Goal: Transaction & Acquisition: Book appointment/travel/reservation

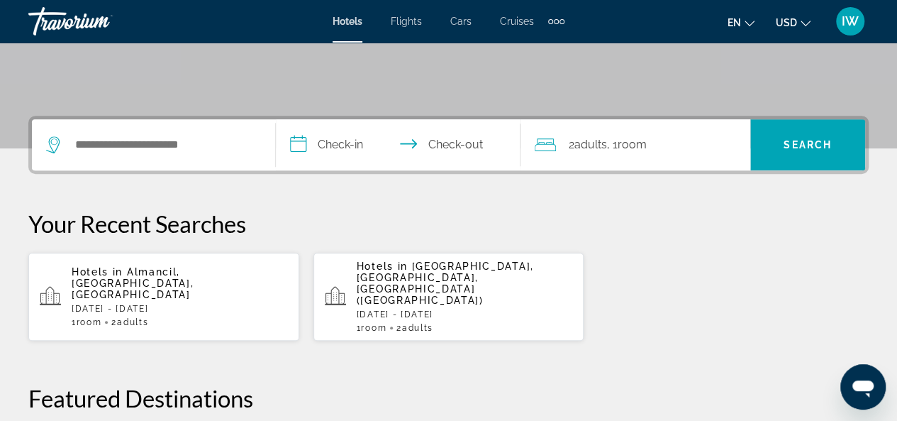
scroll to position [284, 0]
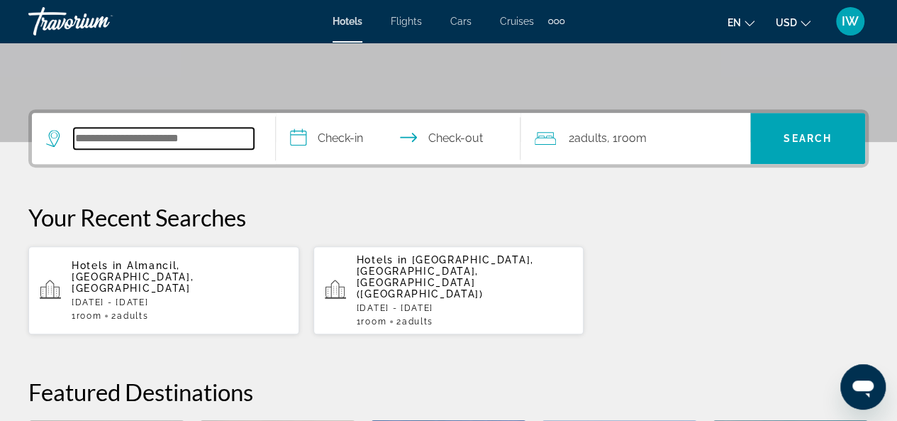
click at [114, 137] on input "Search widget" at bounding box center [164, 138] width 180 height 21
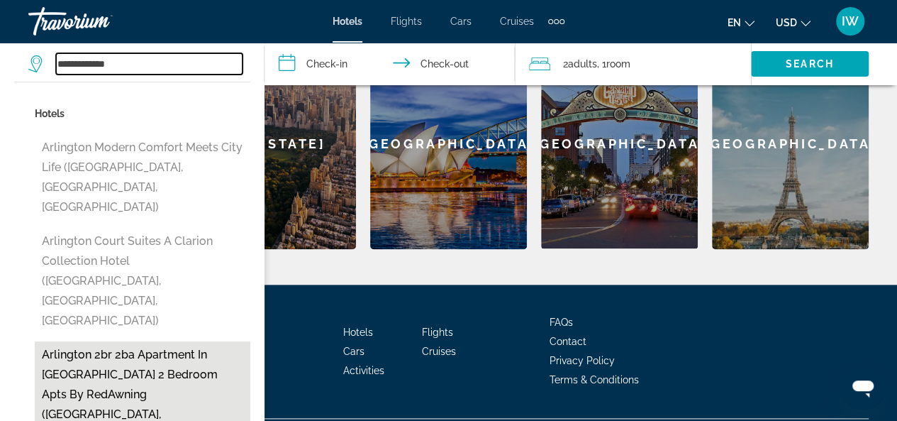
scroll to position [680, 0]
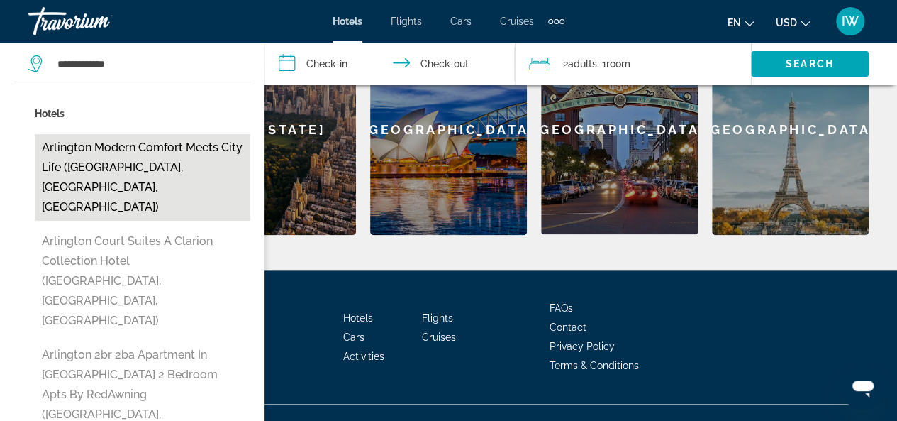
click at [143, 154] on button "Arlington Modern Comfort Meets City Life ([GEOGRAPHIC_DATA], [GEOGRAPHIC_DATA],…" at bounding box center [143, 177] width 216 height 87
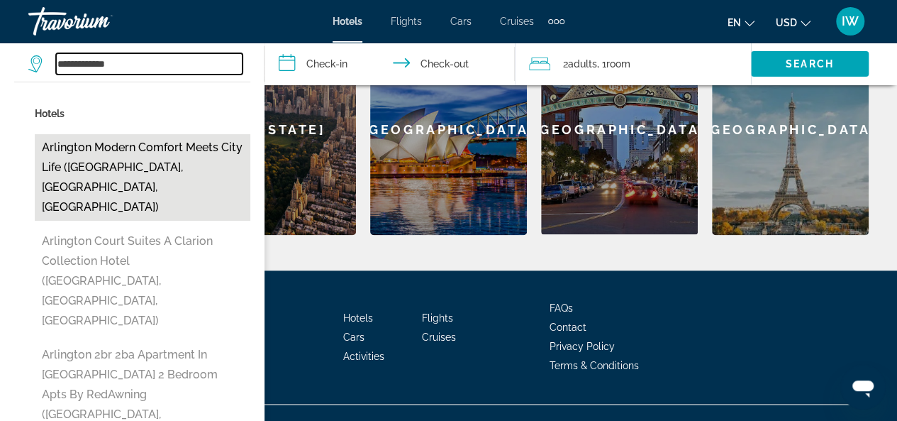
type input "**********"
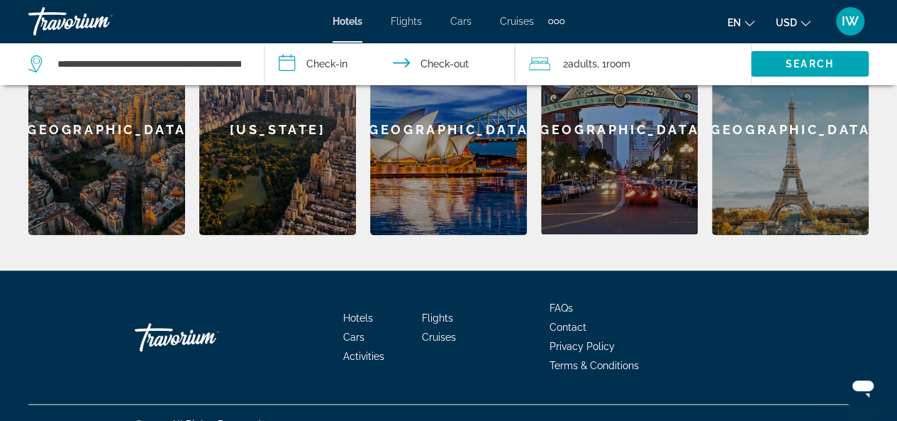
click at [287, 64] on input "**********" at bounding box center [393, 66] width 256 height 47
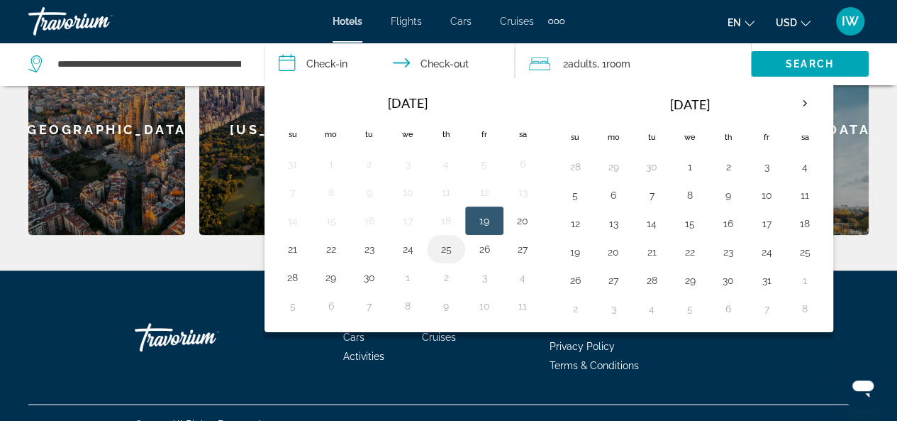
click at [443, 245] on button "25" at bounding box center [446, 249] width 23 height 20
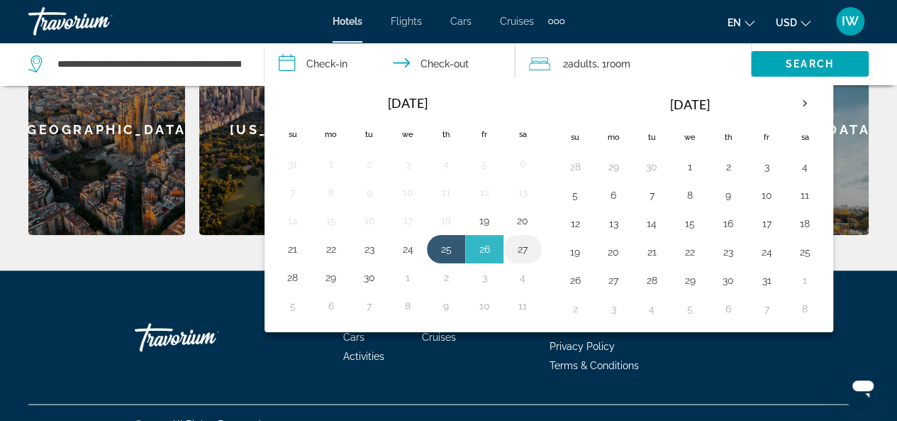
click at [520, 245] on button "27" at bounding box center [523, 249] width 23 height 20
type input "**********"
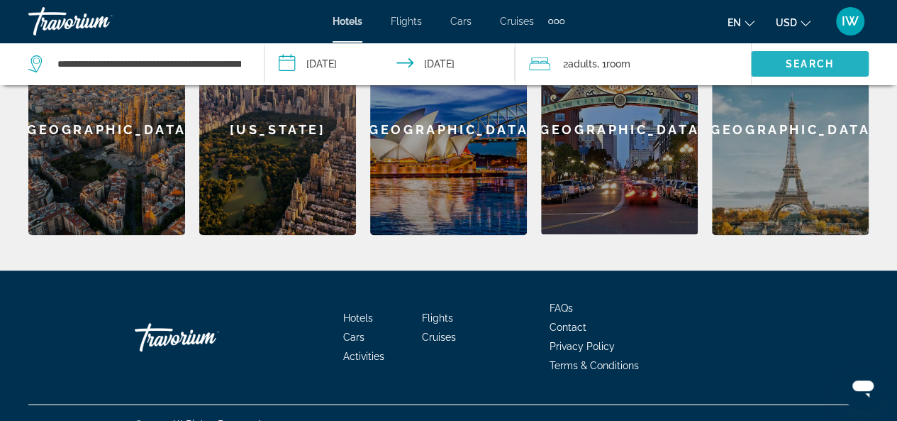
click at [803, 59] on span "Search" at bounding box center [810, 63] width 48 height 11
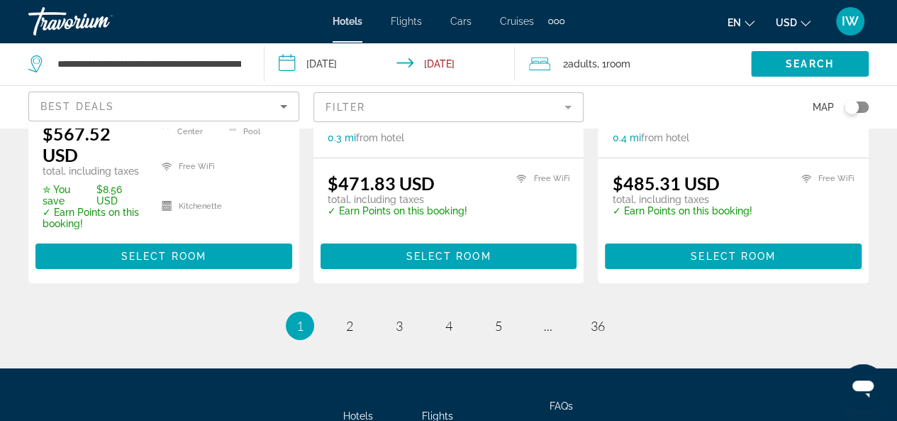
scroll to position [2232, 0]
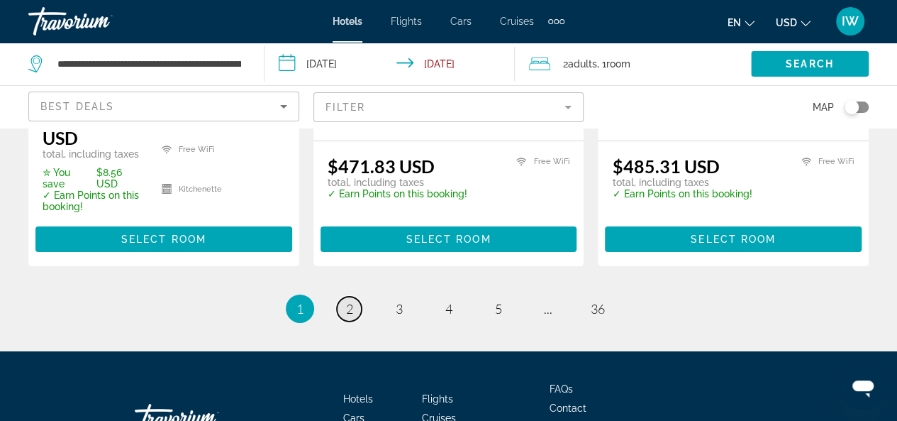
click at [352, 301] on span "2" at bounding box center [349, 309] width 7 height 16
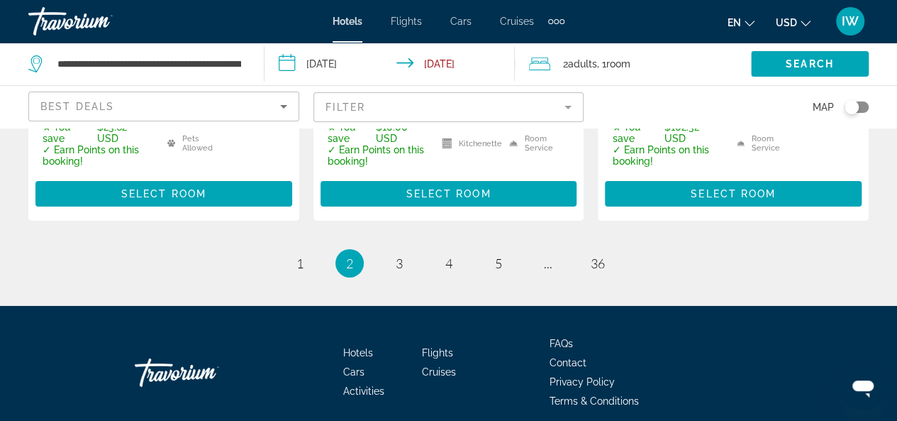
scroll to position [2245, 0]
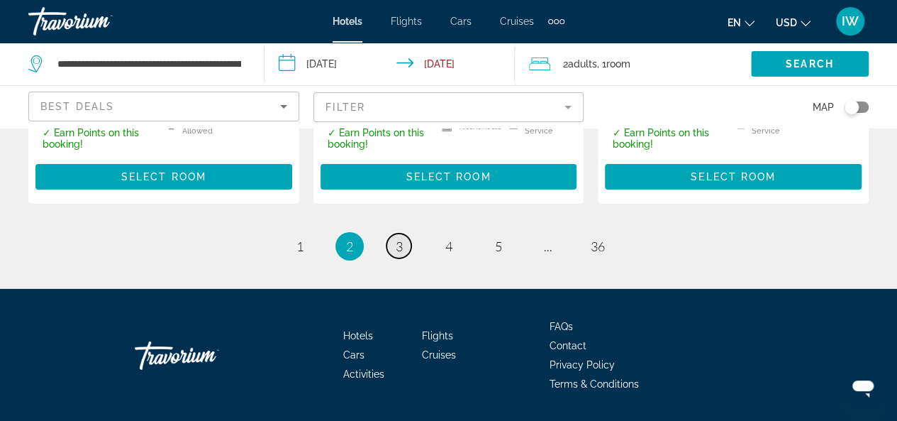
click at [397, 238] on span "3" at bounding box center [399, 246] width 7 height 16
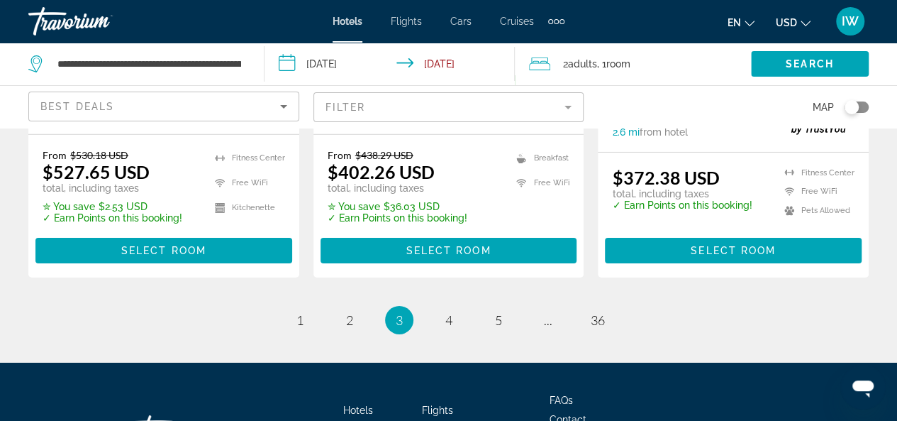
scroll to position [2216, 0]
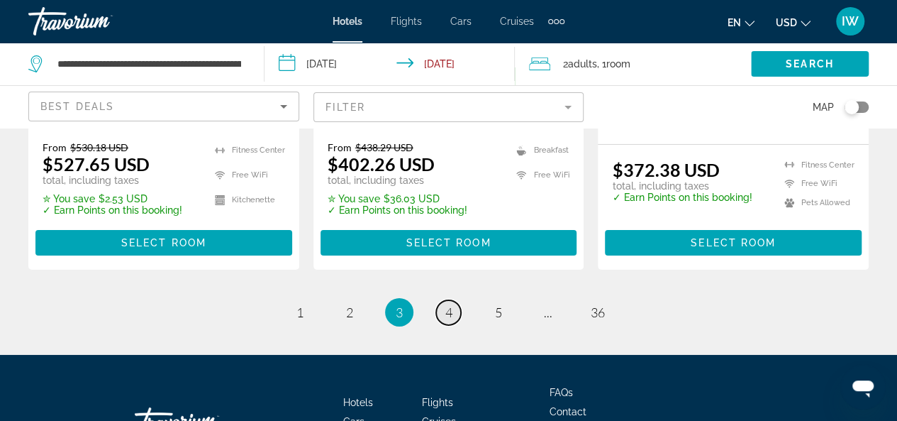
click at [448, 304] on span "4" at bounding box center [449, 312] width 7 height 16
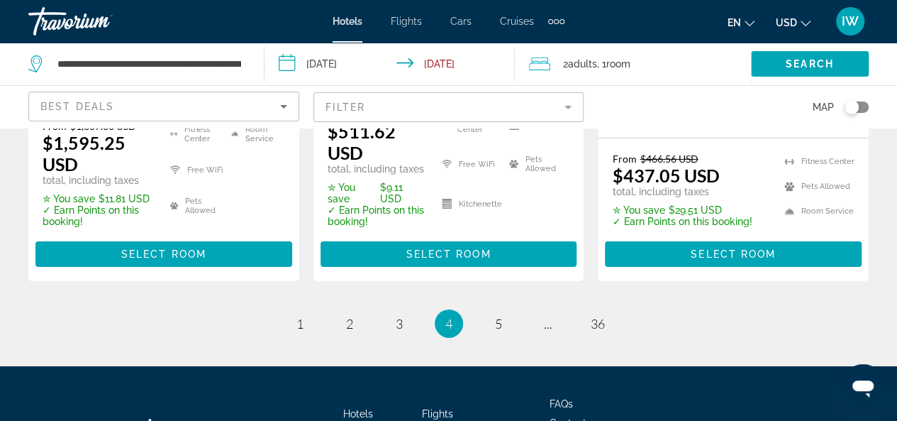
scroll to position [2277, 0]
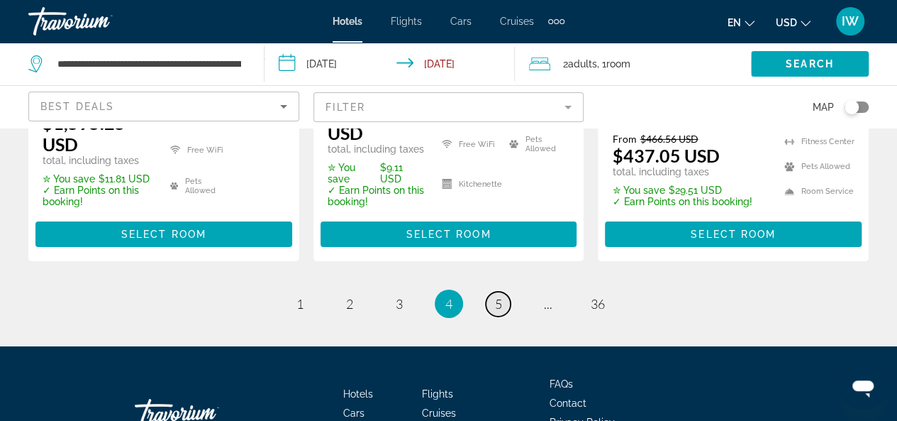
click at [495, 296] on span "5" at bounding box center [498, 304] width 7 height 16
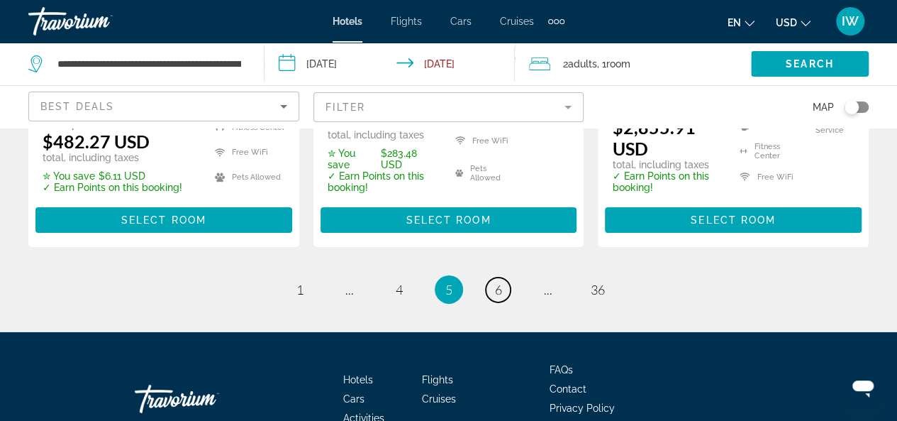
scroll to position [2258, 0]
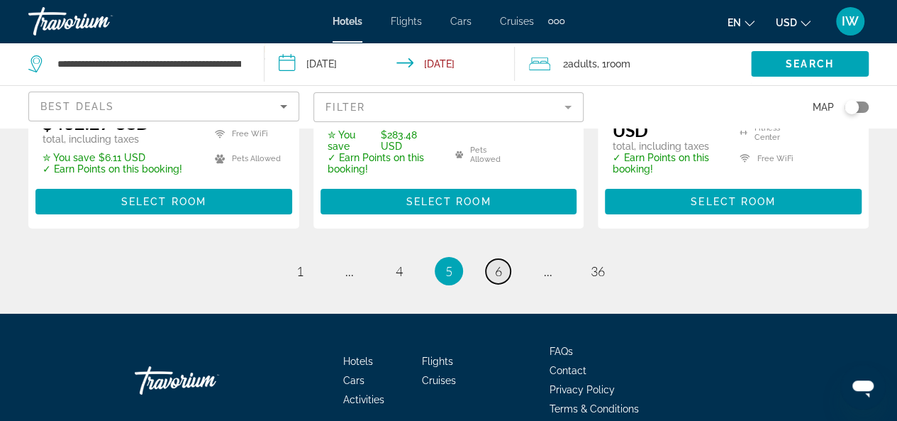
click at [493, 259] on link "page 6" at bounding box center [498, 271] width 25 height 25
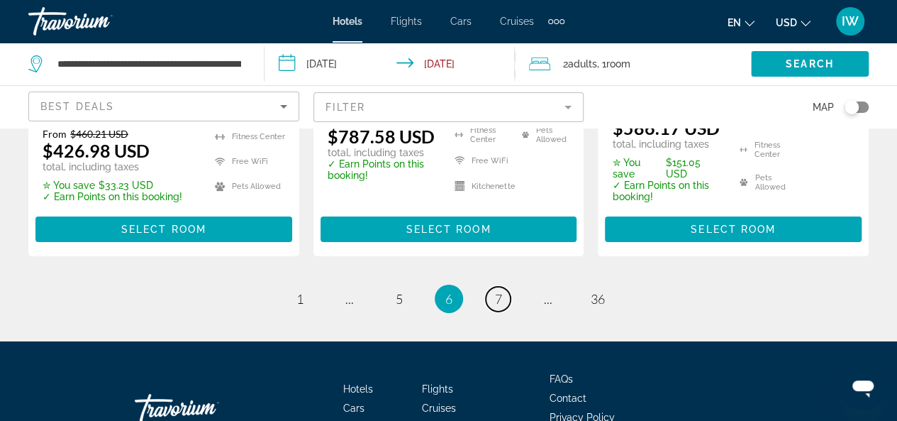
scroll to position [2237, 0]
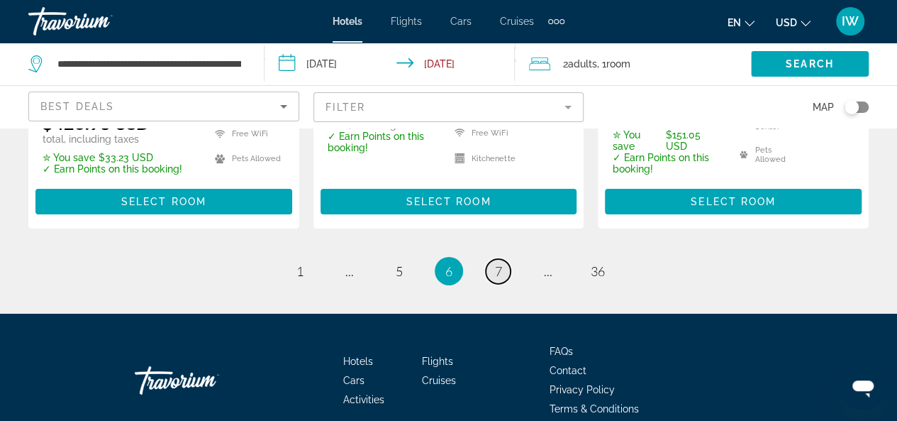
click at [502, 259] on link "page 7" at bounding box center [498, 271] width 25 height 25
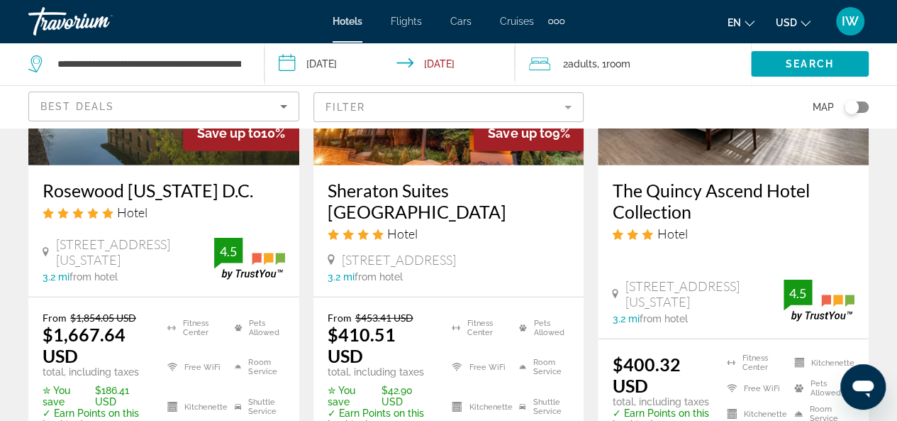
scroll to position [1987, 0]
